Goal: Task Accomplishment & Management: Use online tool/utility

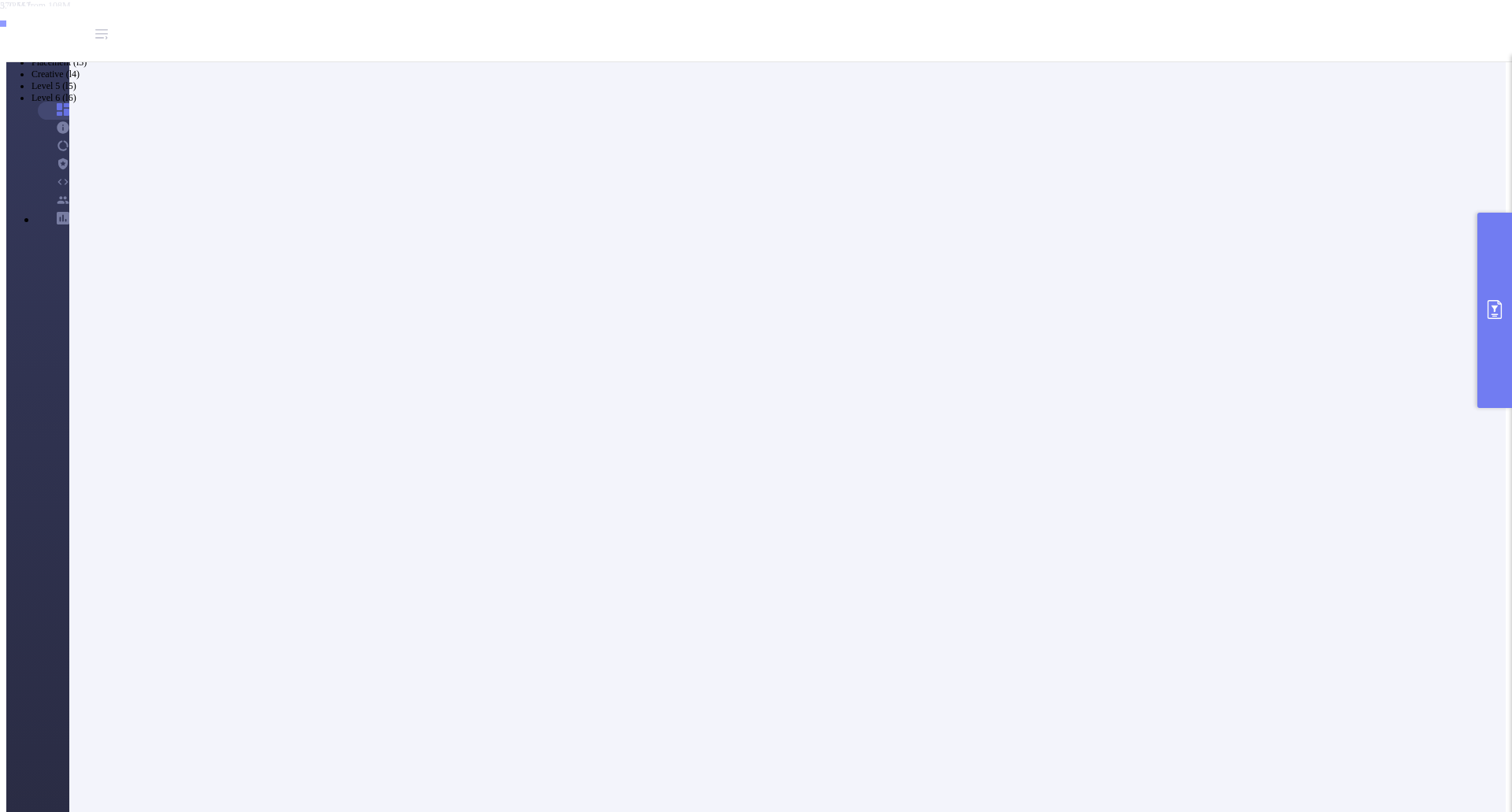
drag, startPoint x: 1484, startPoint y: 296, endPoint x: 1423, endPoint y: 296, distance: 61.0
click at [1484, 296] on button "primary" at bounding box center [1494, 310] width 35 height 195
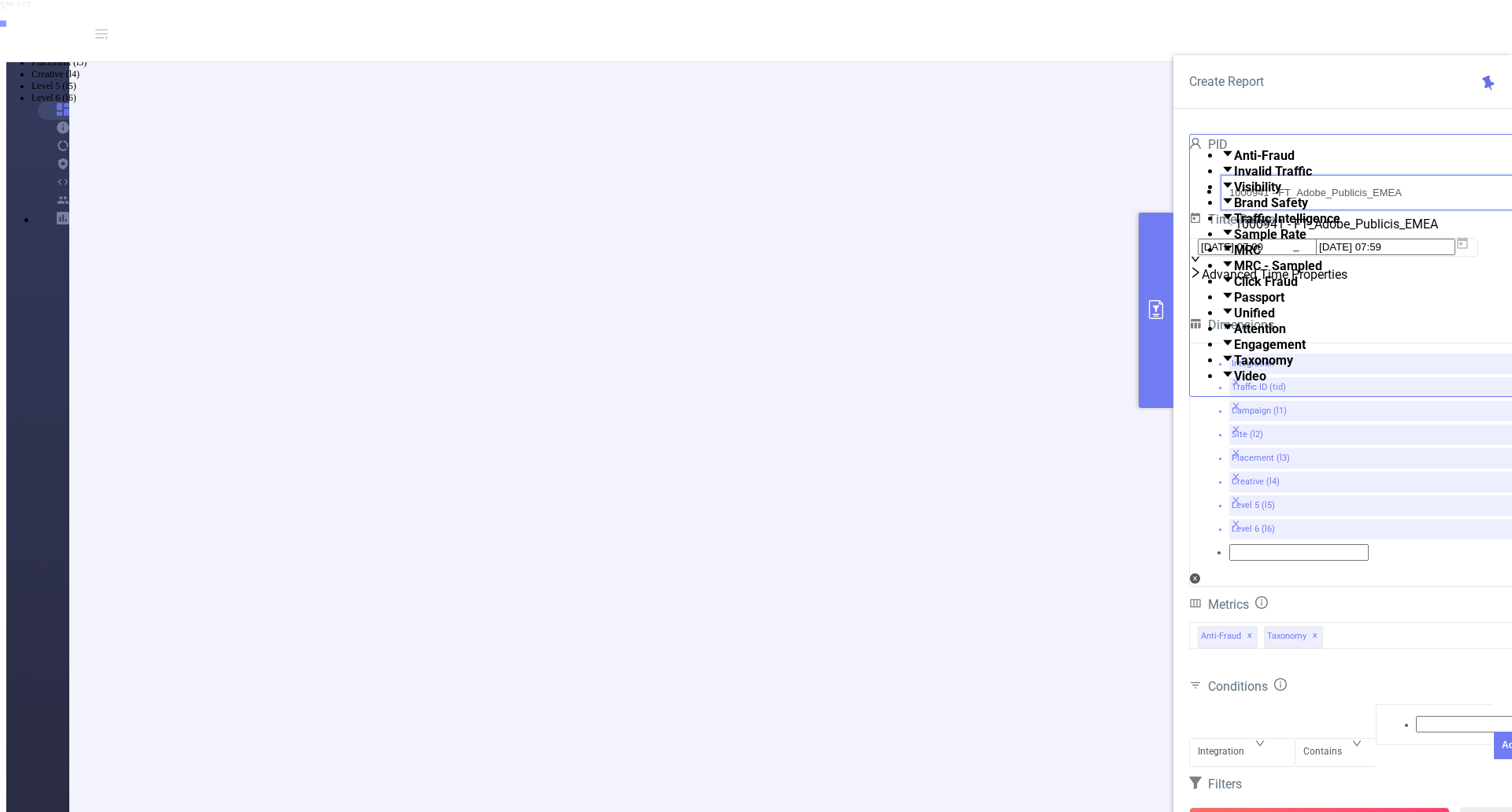
drag, startPoint x: 1377, startPoint y: 178, endPoint x: 1176, endPoint y: 171, distance: 201.1
click at [1176, 171] on div "PID 1000941 - FT_Adobe_Publicis_EMEA 1000941 - FT_Adobe_Publicis_EMEA Time Rang…" at bounding box center [1358, 545] width 370 height 855
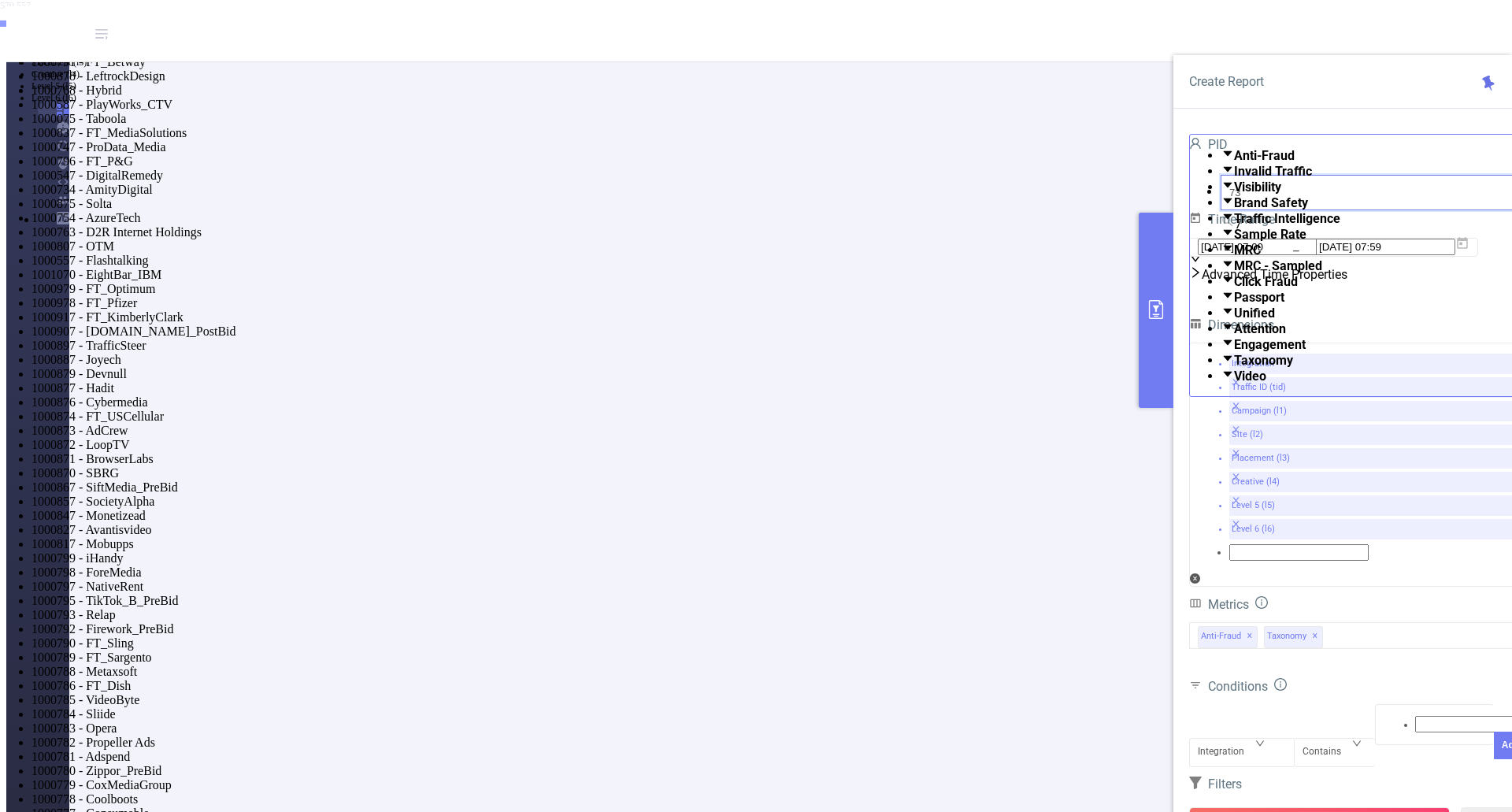
type input "736"
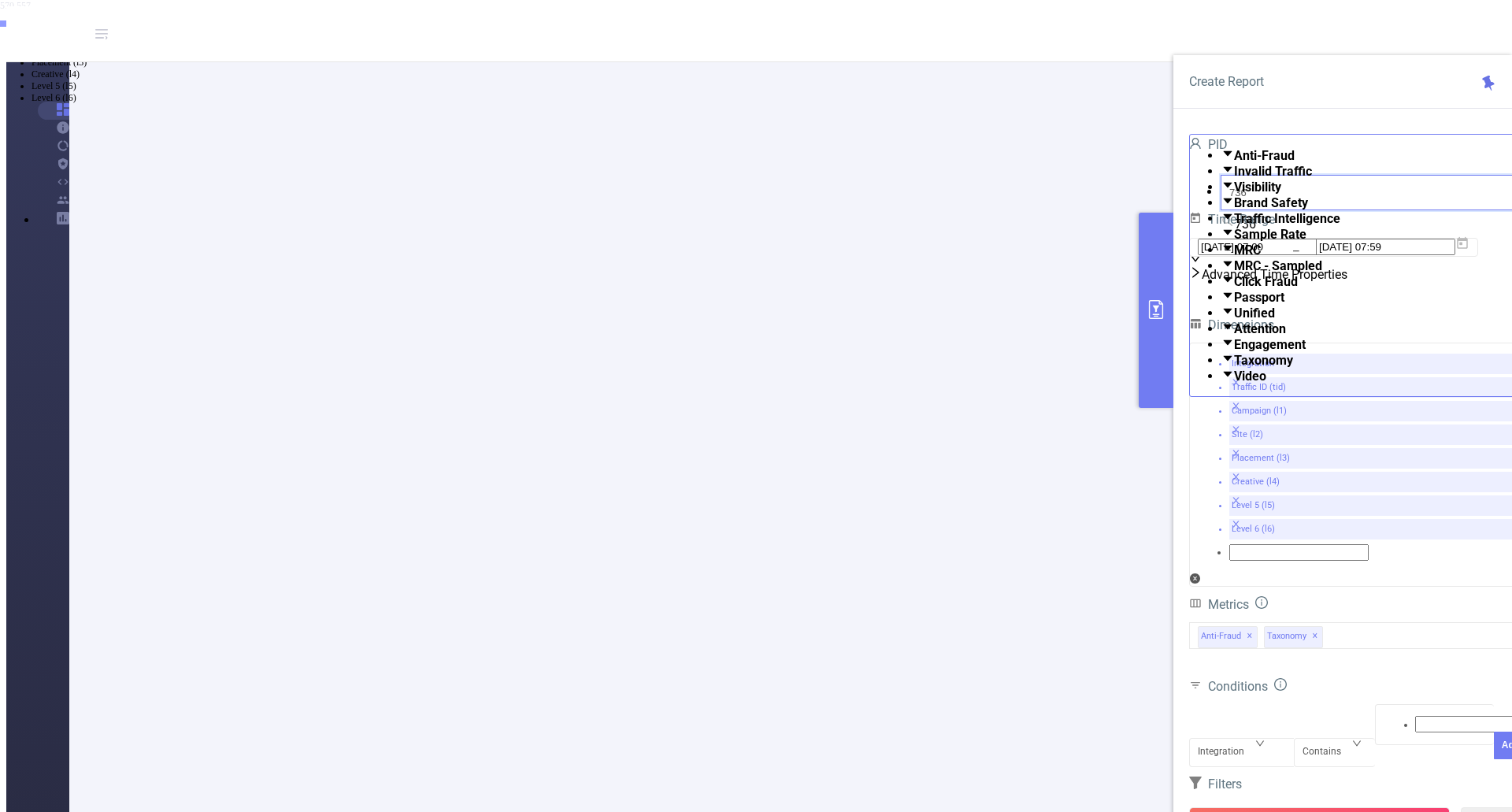
click at [1258, 26] on li "1000736 - TikTok-stg 0" at bounding box center [771, 19] width 1480 height 14
click at [1472, 258] on span "[DATE] 07:00 _ [DATE] 07:59" at bounding box center [1333, 249] width 289 height 19
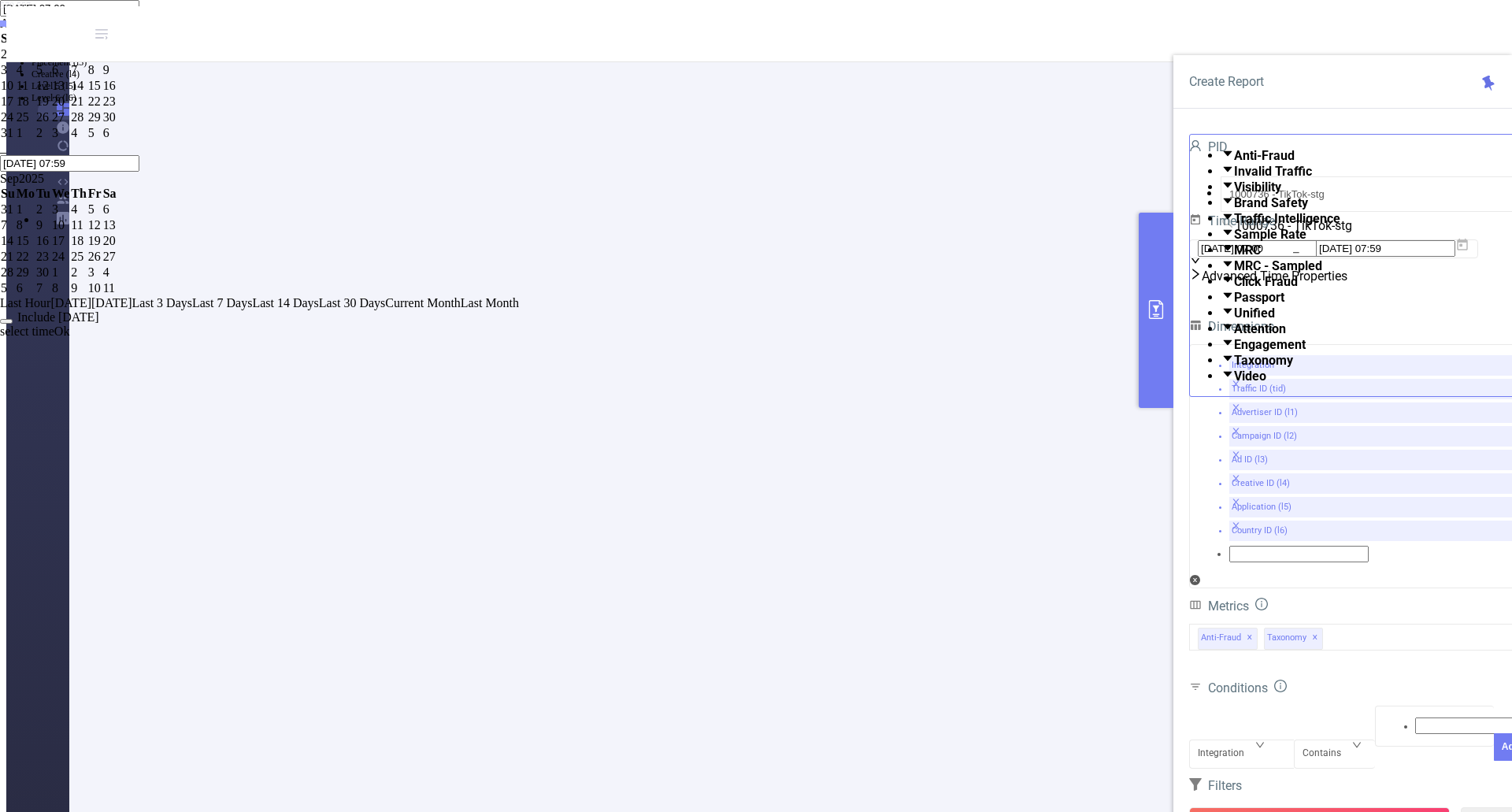
click at [0, 30] on link at bounding box center [0, 24] width 0 height 13
click at [51, 61] on div "1" at bounding box center [42, 54] width 14 height 14
click at [87, 124] on div "31" at bounding box center [78, 117] width 16 height 14
type input "[DATE] 07:00"
type input "[DATE] 07:59"
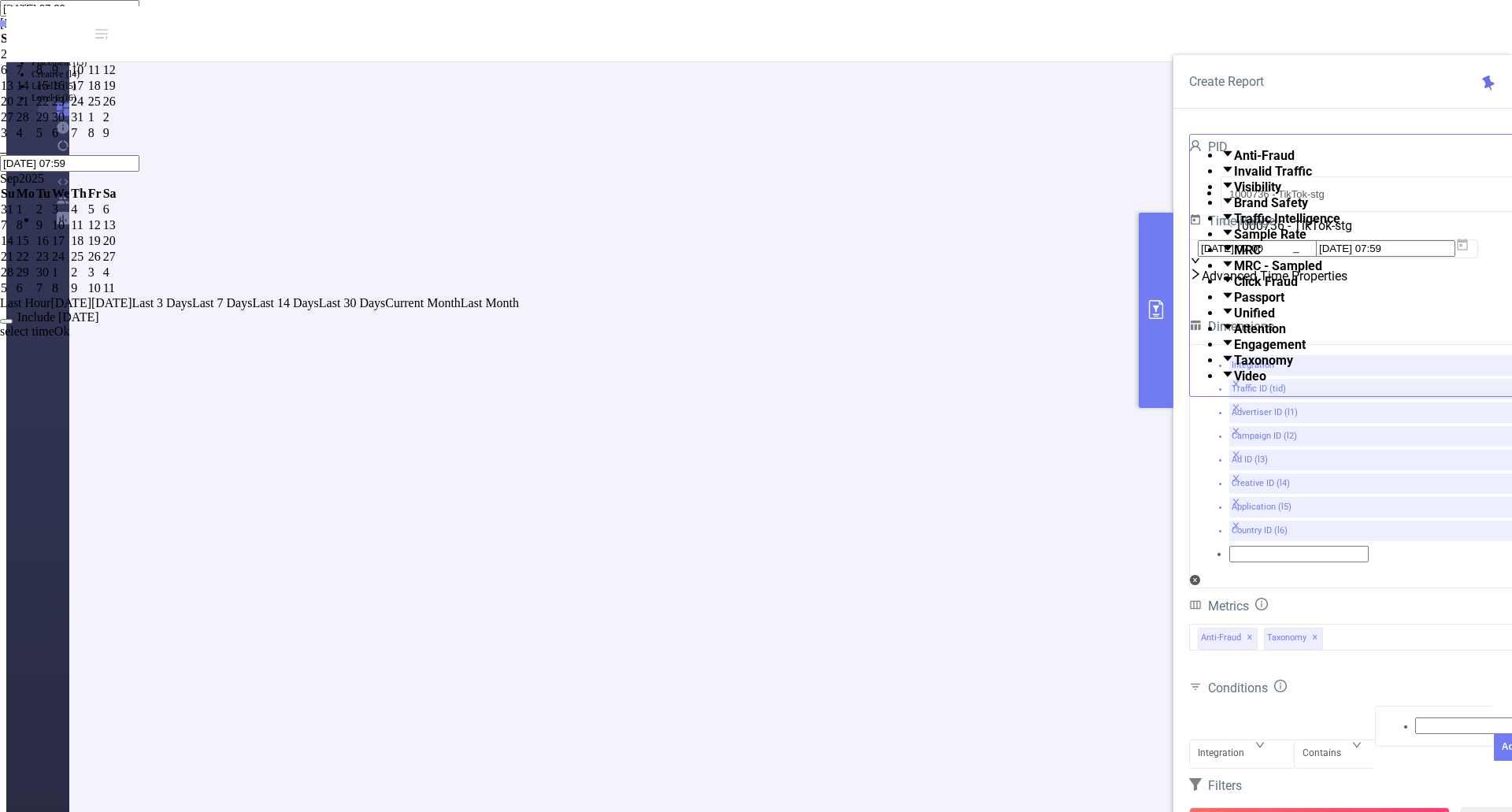
type input "[DATE] 07:00"
type input "[DATE] 07:59"
click at [70, 324] on link "Ok" at bounding box center [62, 317] width 16 height 13
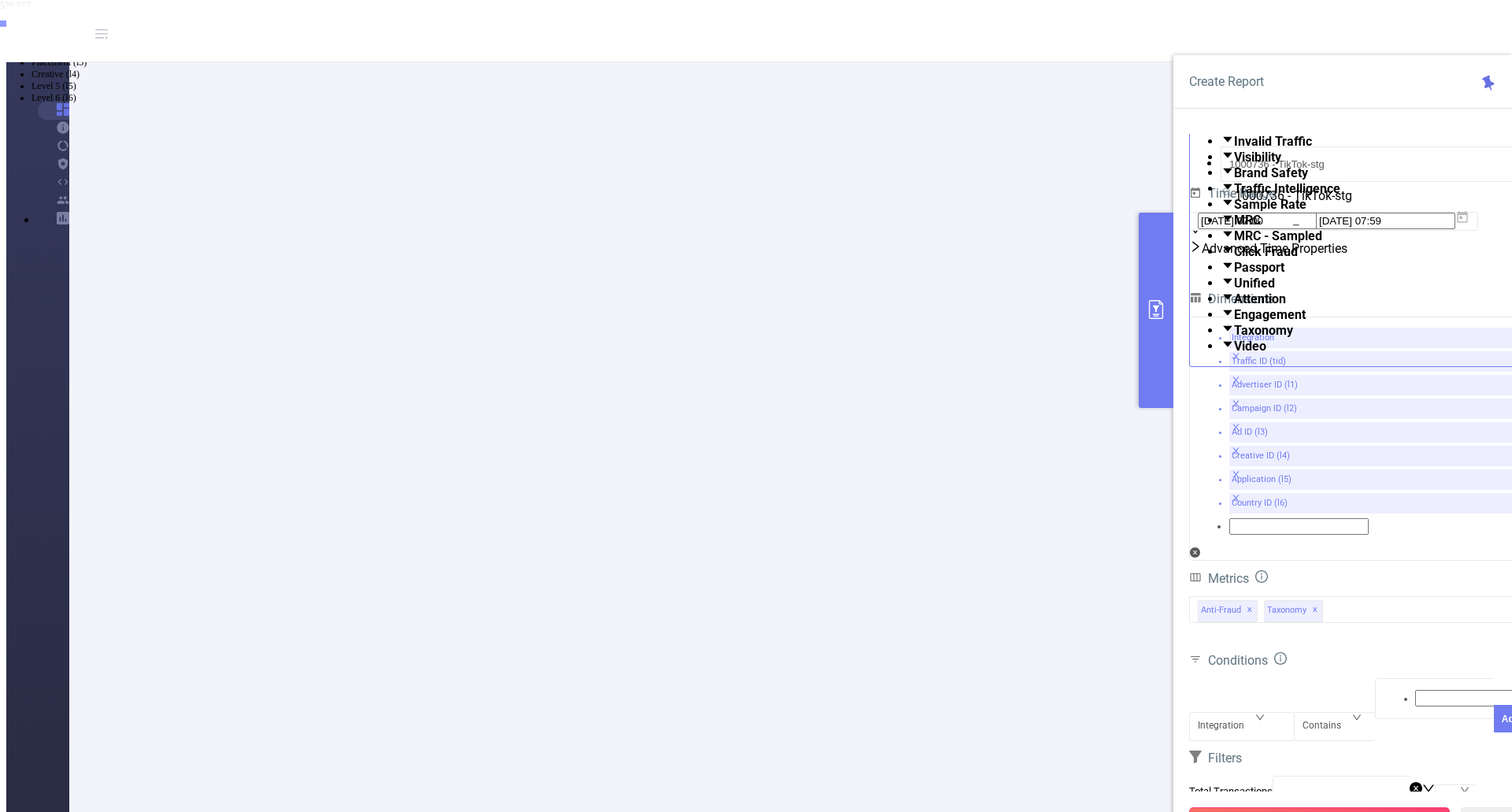
click at [1338, 807] on button "Run Report" at bounding box center [1319, 821] width 261 height 28
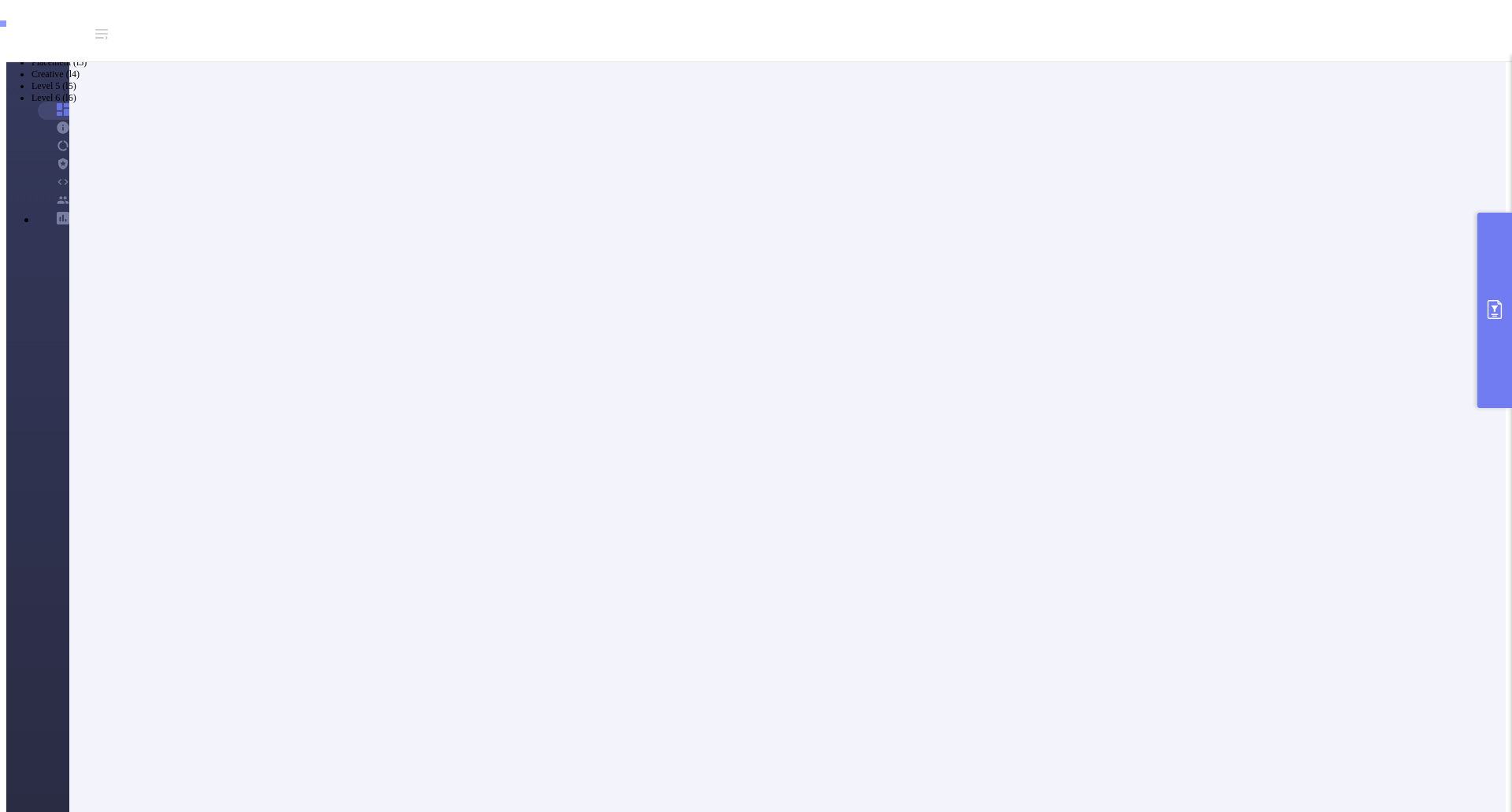
click at [1504, 300] on button "primary" at bounding box center [1494, 310] width 35 height 195
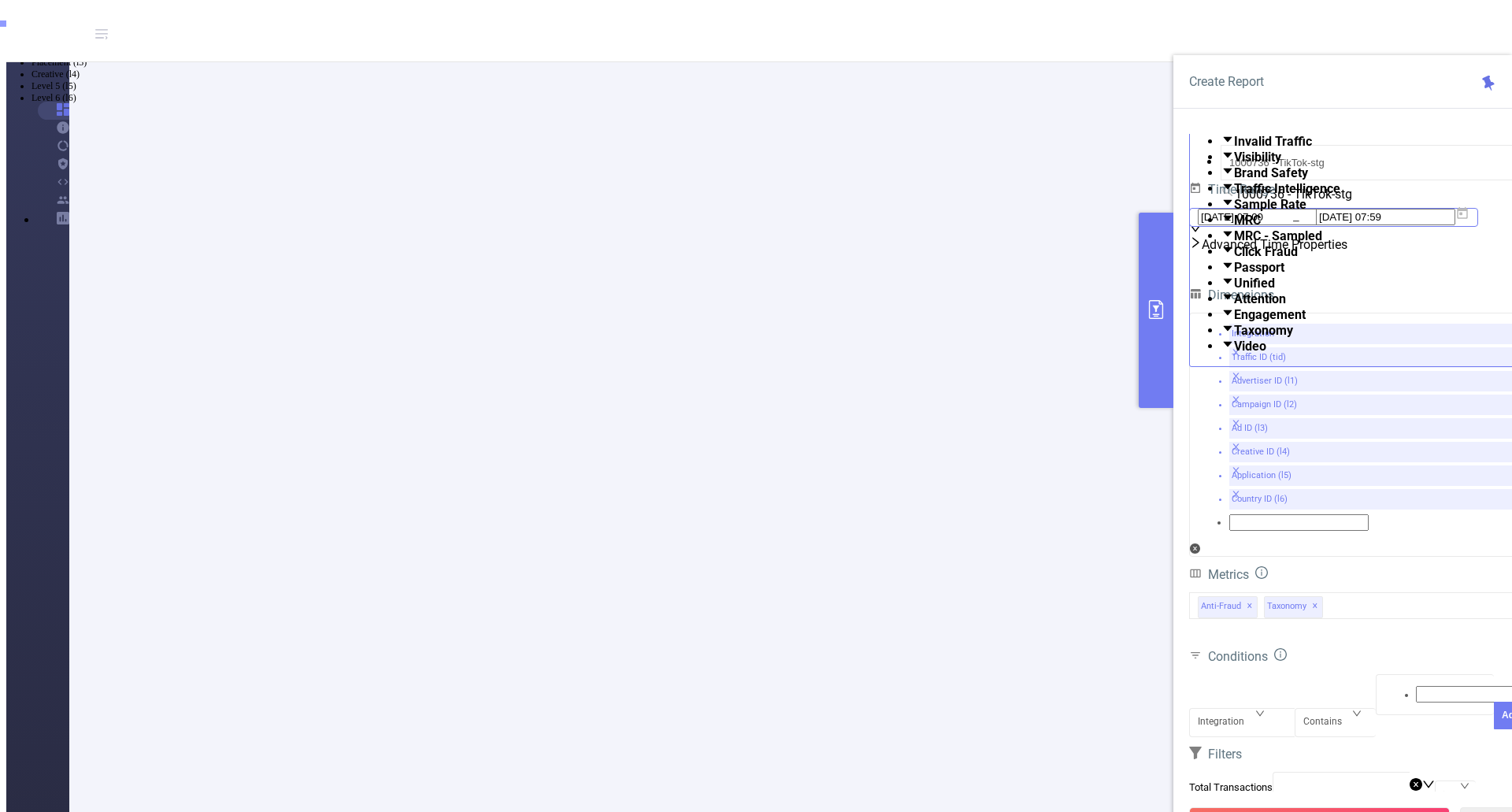
click at [1469, 220] on icon at bounding box center [1461, 213] width 14 height 14
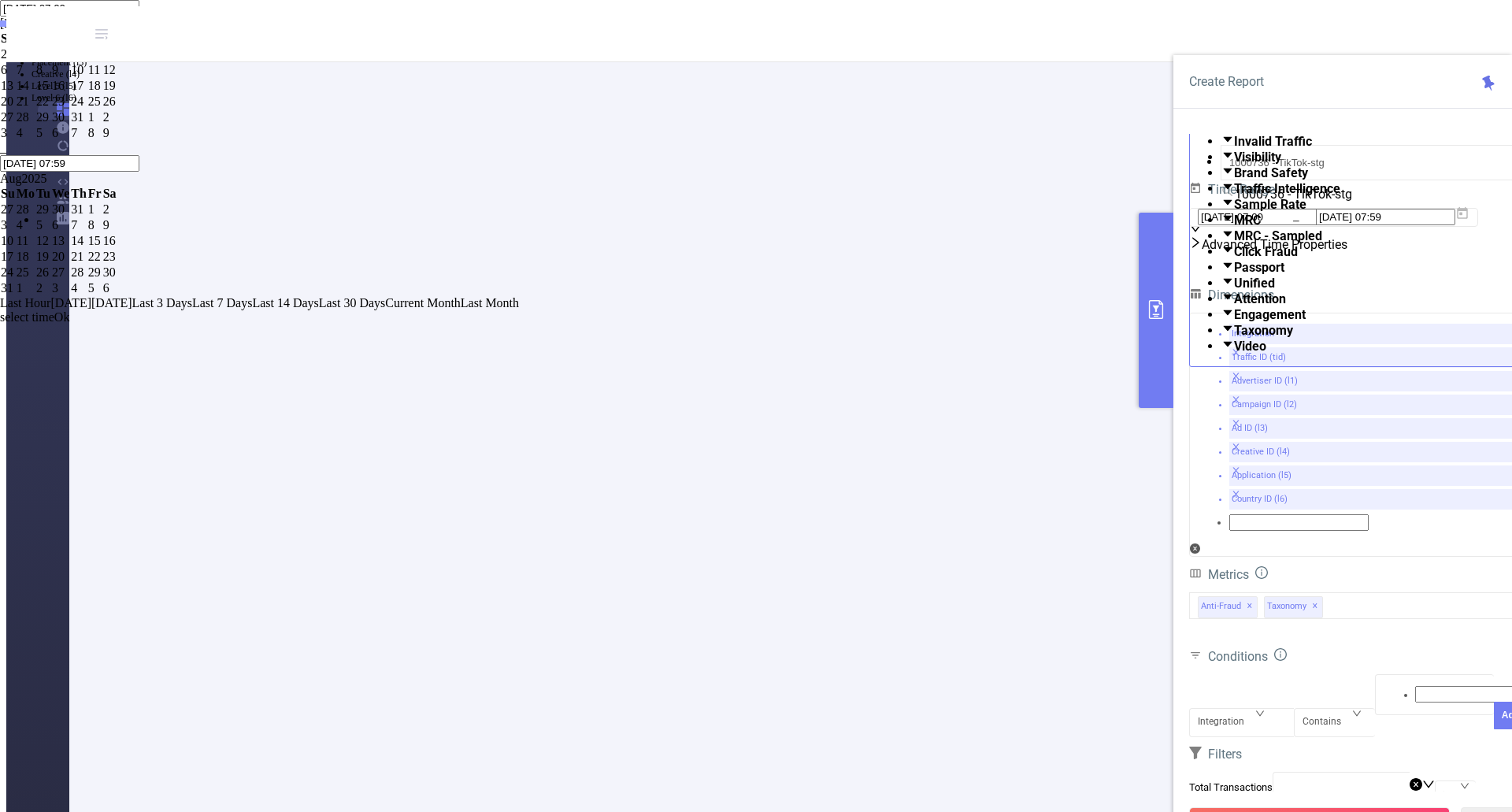
click at [102, 248] on div "15" at bounding box center [95, 240] width 13 height 14
type input "[DATE] 07:00"
type input "[DATE] 07:59"
type input "[DATE] 07:00"
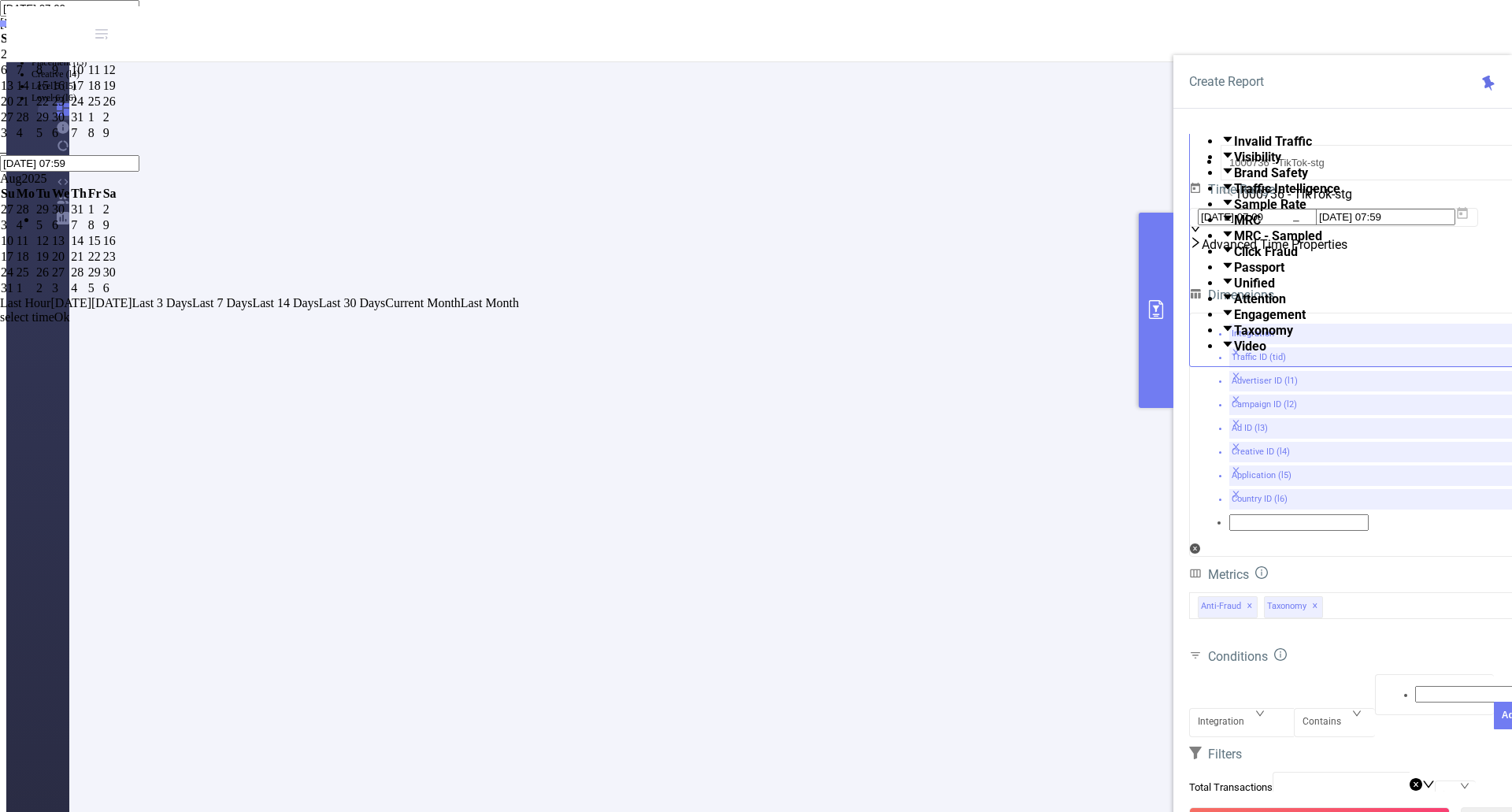
type input "[DATE] 07:59"
click at [51, 310] on span "Last Hour" at bounding box center [25, 302] width 51 height 13
type input "[DATE] 11:00"
type input "[DATE] 11:59"
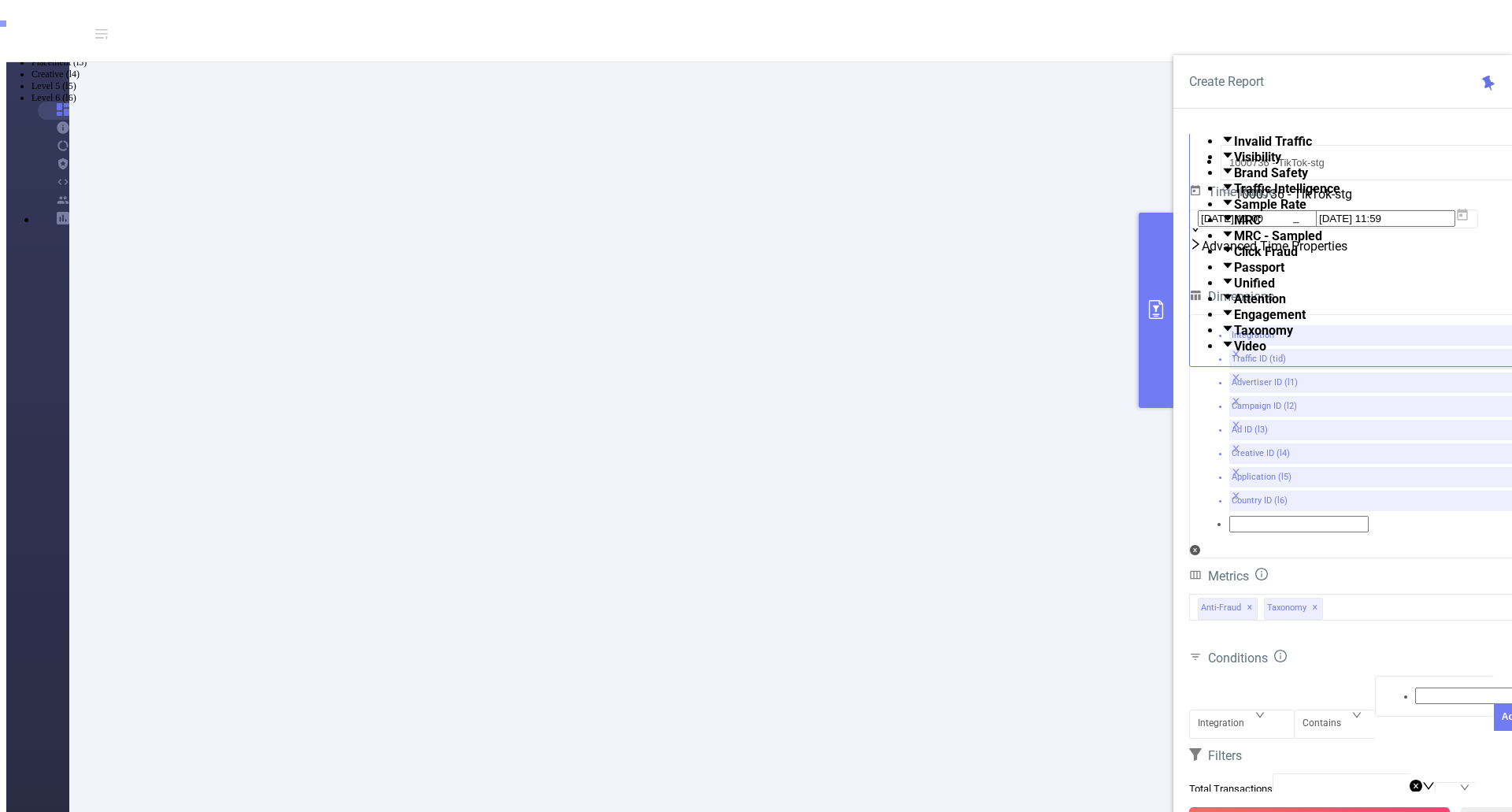
click at [1342, 807] on button "Run Report" at bounding box center [1319, 821] width 261 height 28
